Goal: Find specific page/section: Find specific page/section

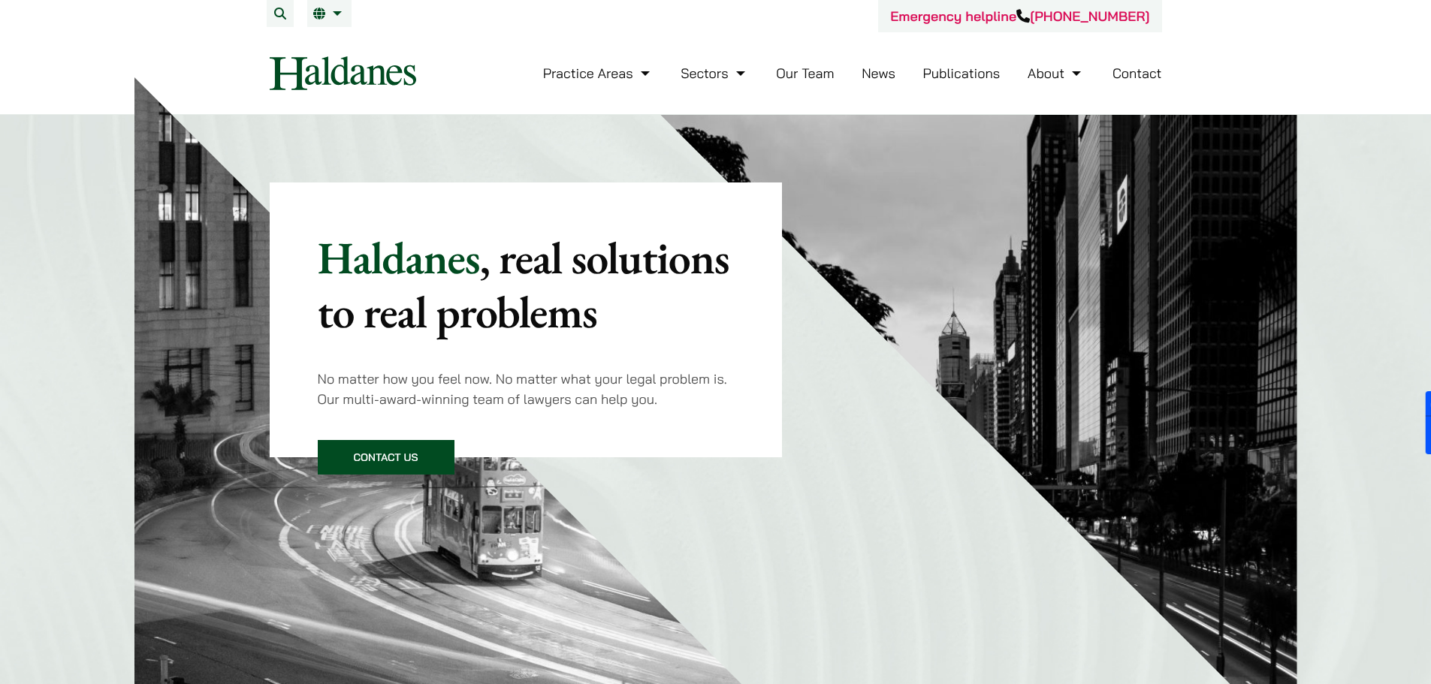
click at [820, 77] on link "Our Team" at bounding box center [805, 73] width 58 height 17
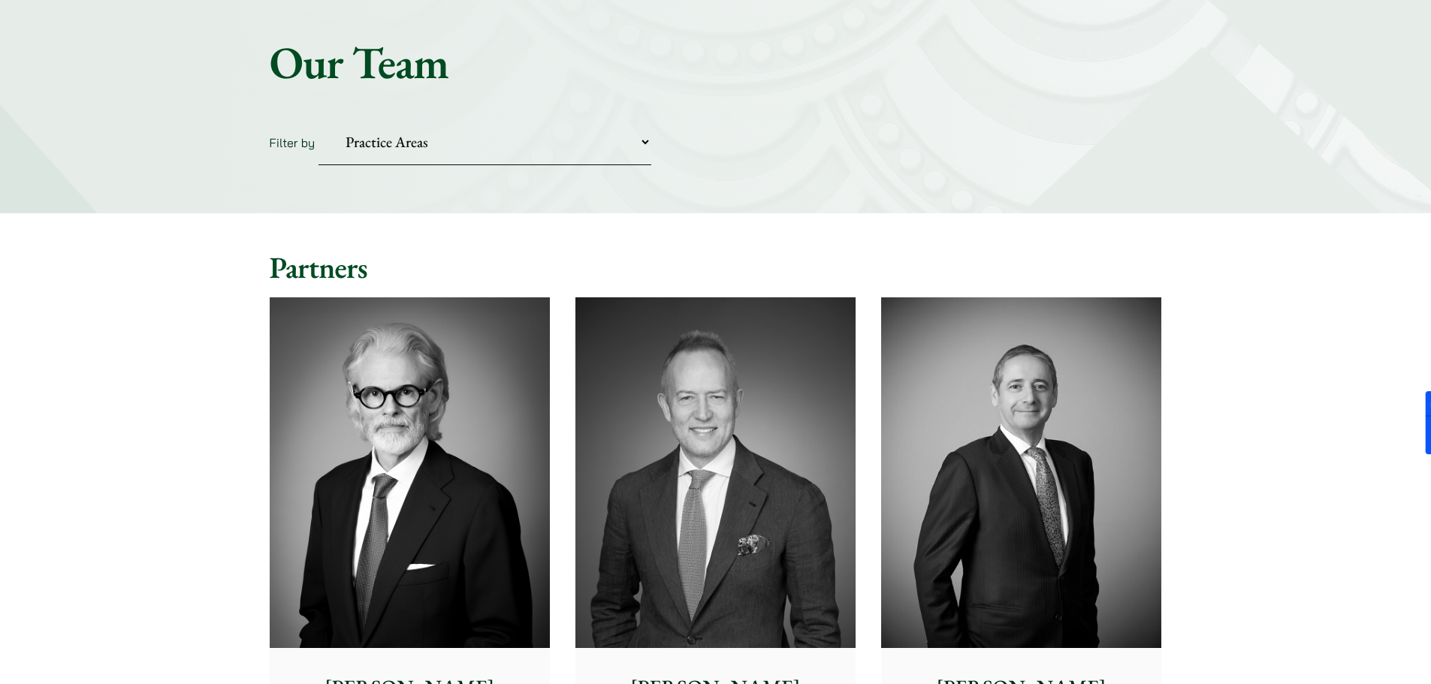
scroll to position [150, 0]
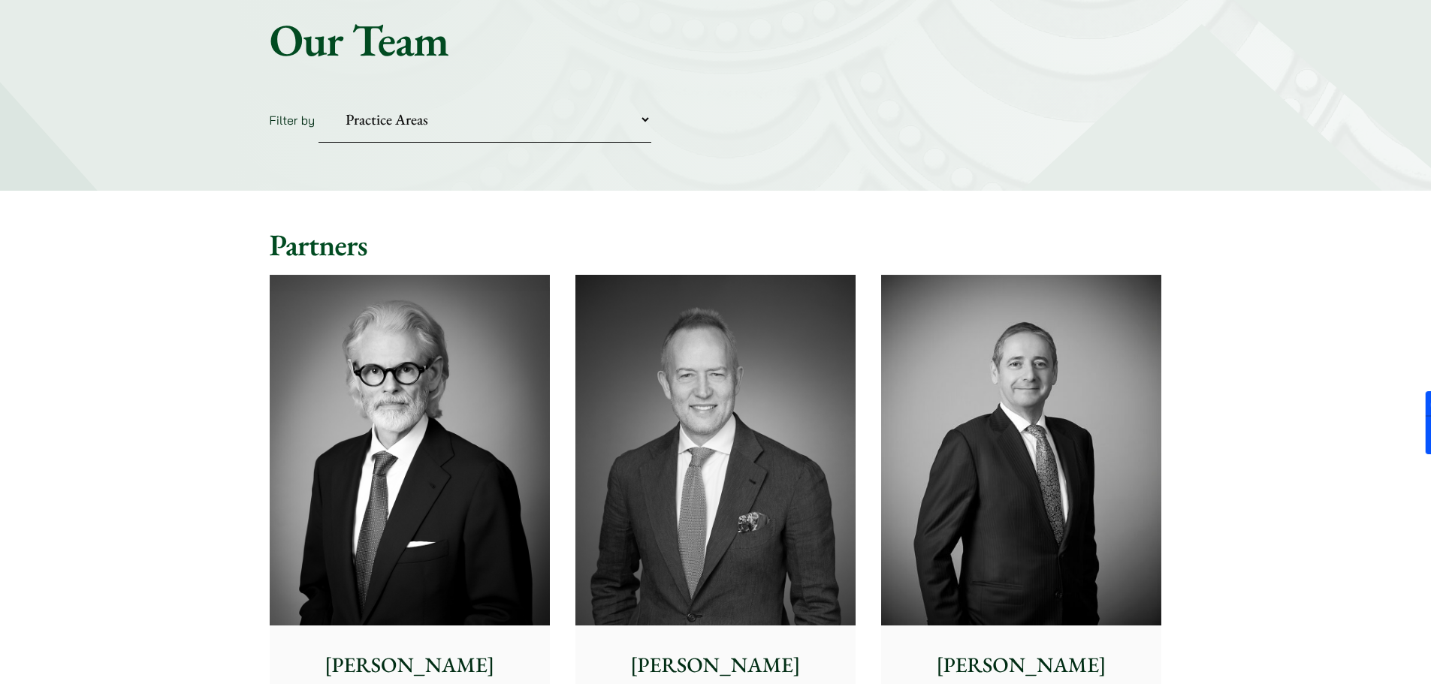
click at [548, 118] on select "Practice Areas Antitrust and Competition Civil Litigation & Dispute Resolution …" at bounding box center [485, 120] width 333 height 46
select select "corporate-commercial"
click at [319, 97] on select "Practice Areas Antitrust and Competition Civil Litigation & Dispute Resolution …" at bounding box center [485, 120] width 333 height 46
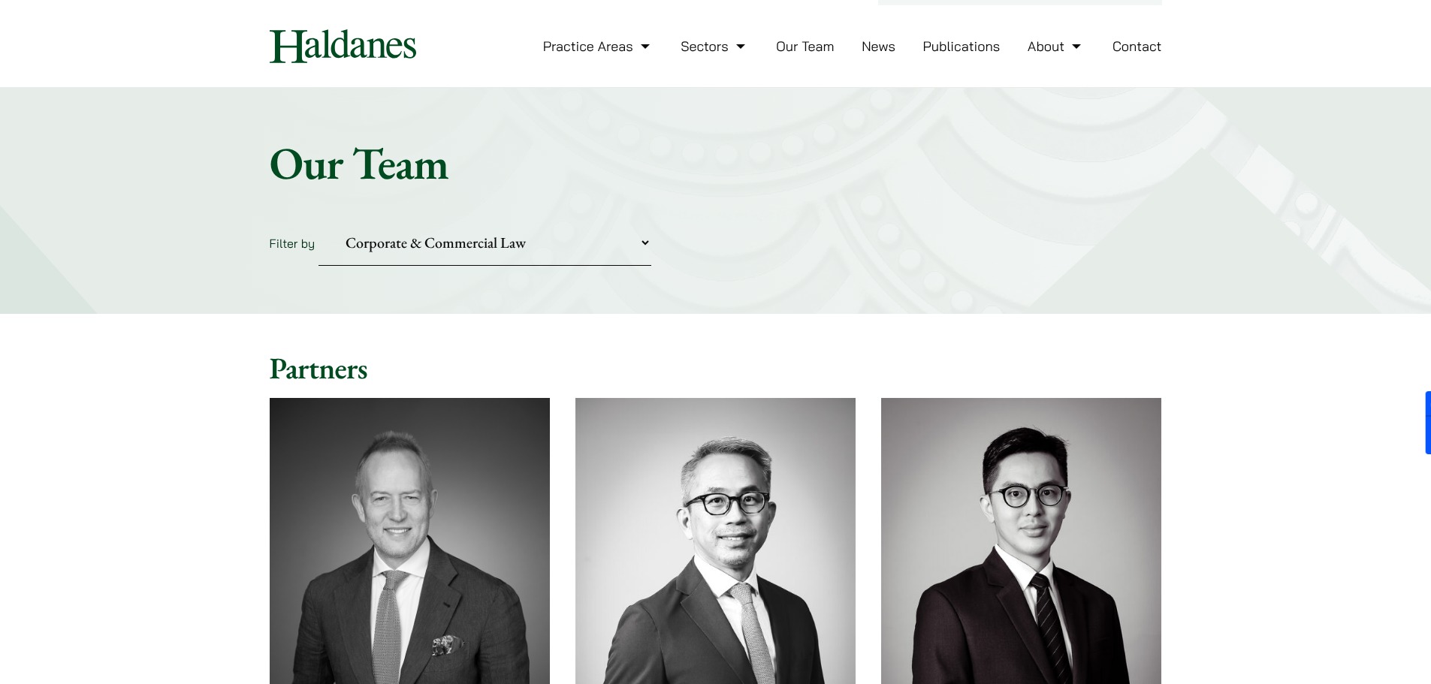
scroll to position [0, 0]
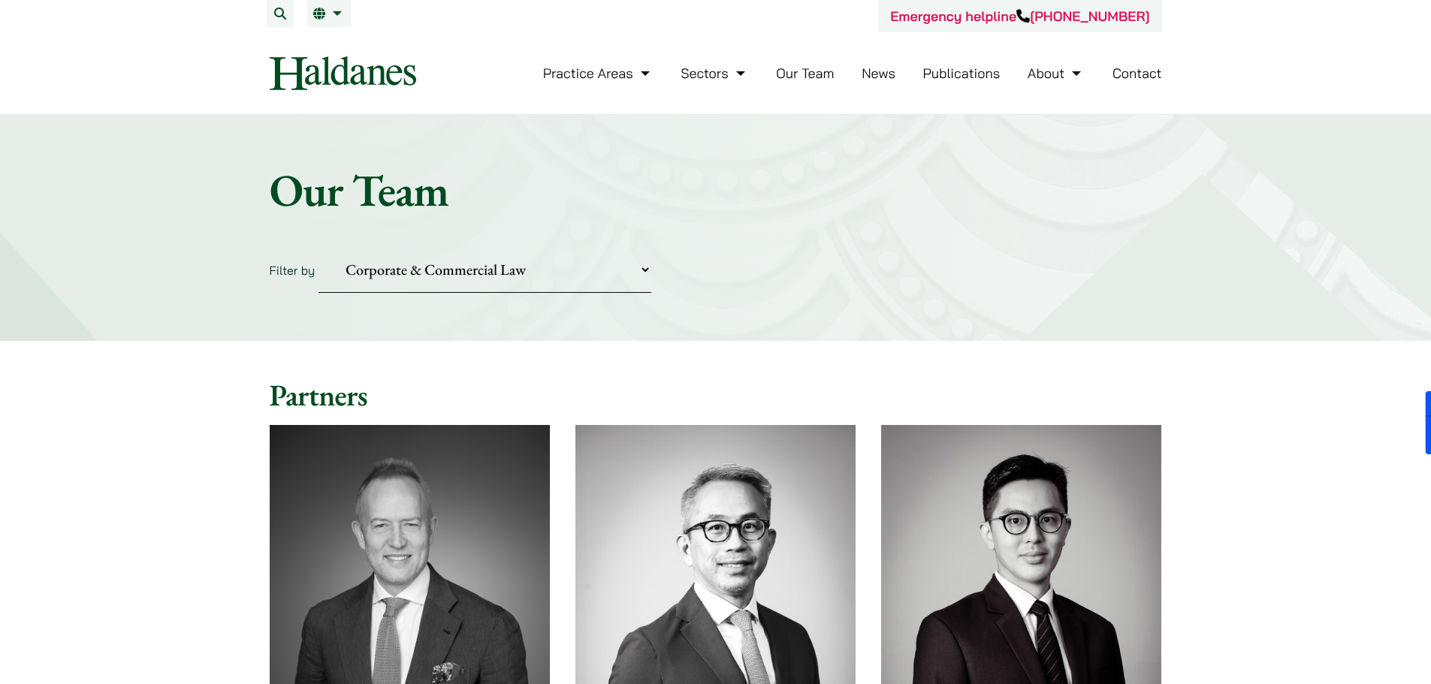
click at [546, 267] on select "Practice Areas Antitrust and Competition Civil Litigation & Dispute Resolution …" at bounding box center [485, 270] width 333 height 46
click at [792, 280] on form "Filter by Practice Areas Antitrust and Competition Civil Litigation & Dispute R…" at bounding box center [716, 270] width 892 height 46
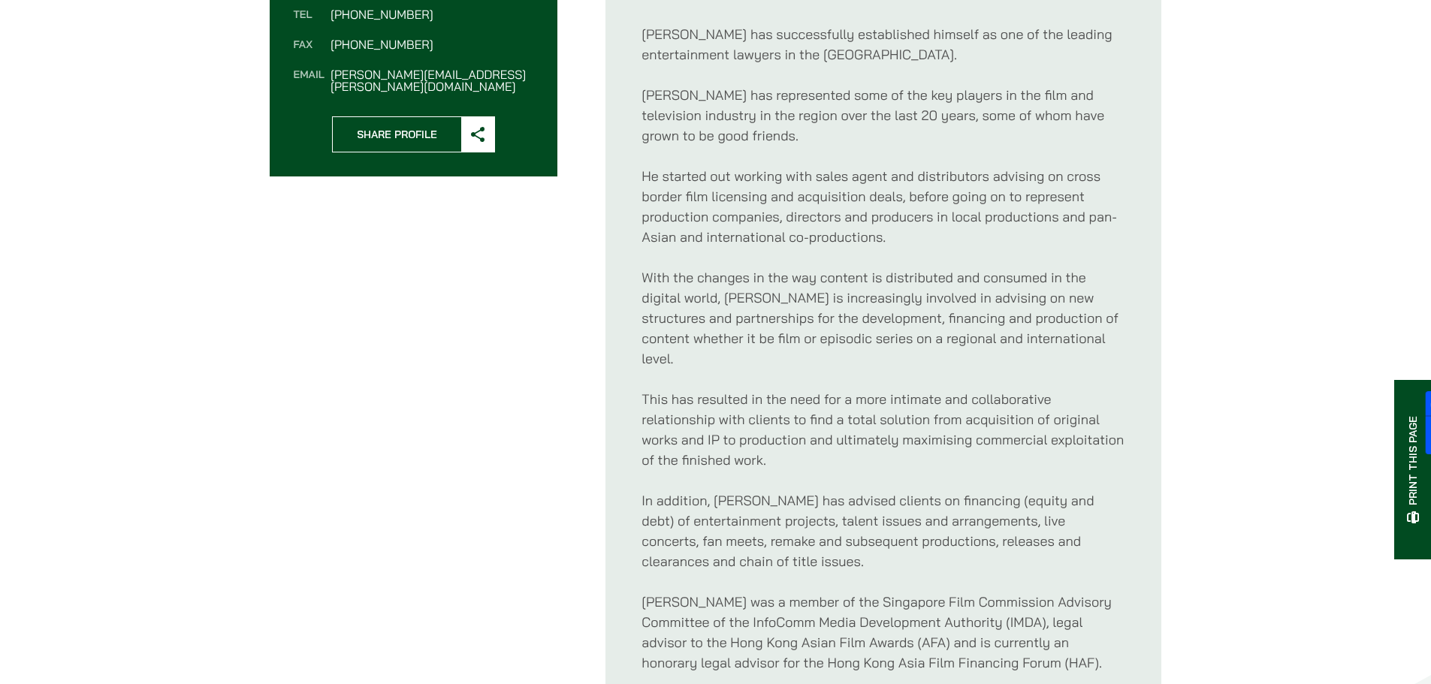
scroll to position [676, 0]
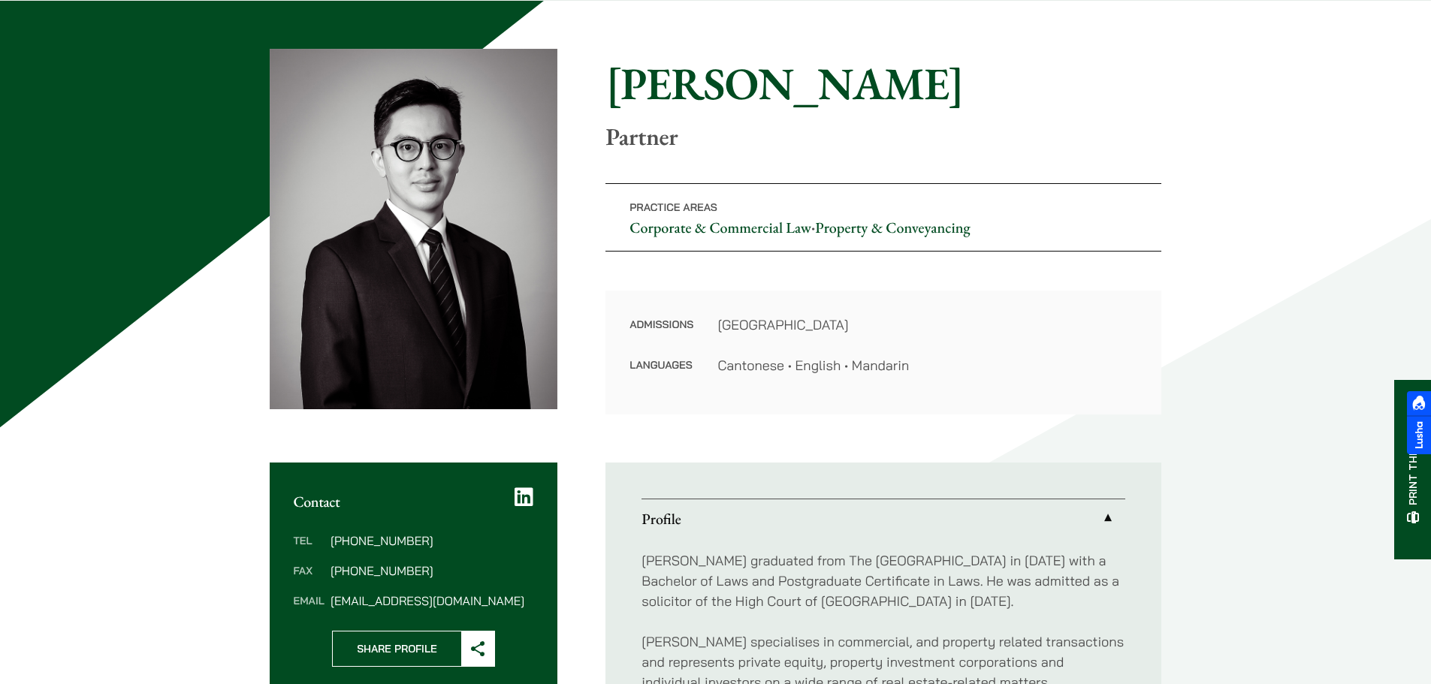
scroll to position [300, 0]
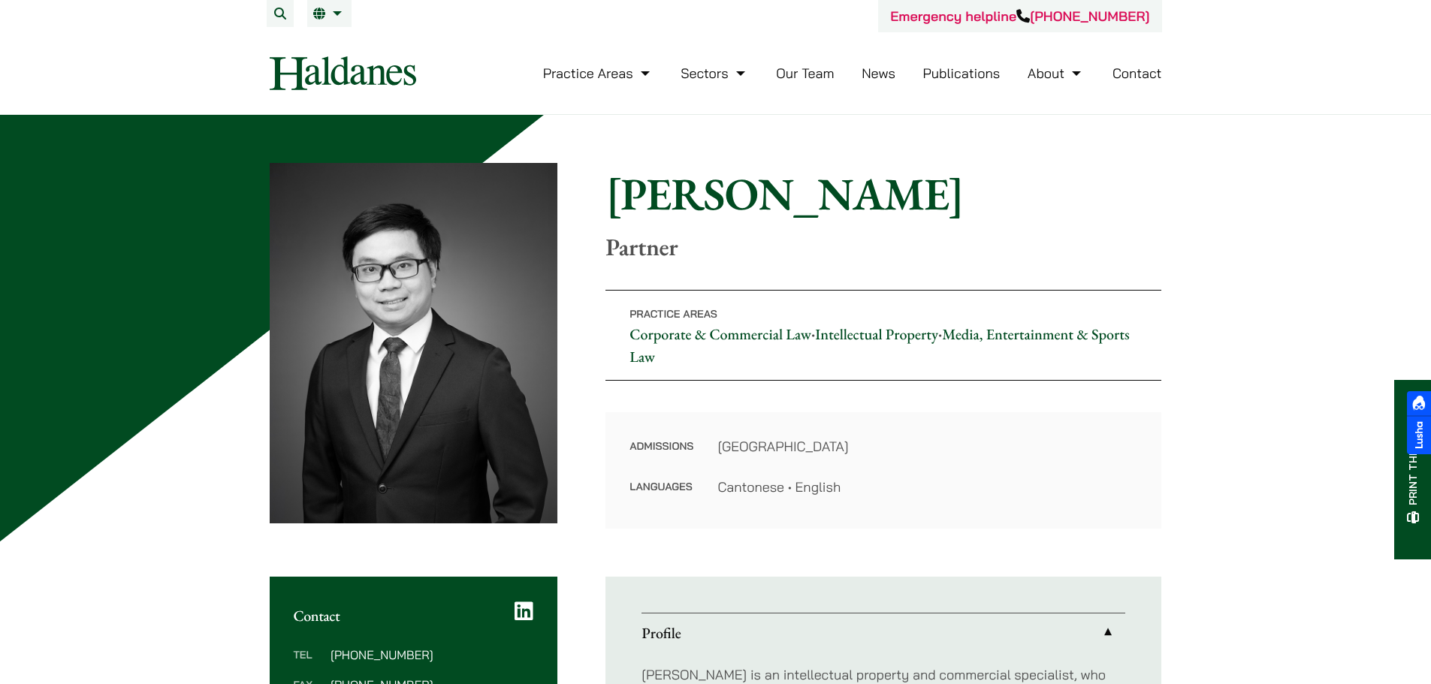
scroll to position [300, 0]
